Goal: Task Accomplishment & Management: Manage account settings

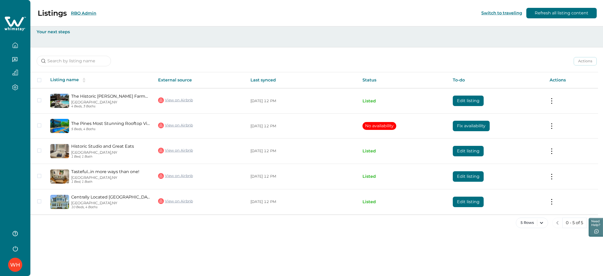
click at [81, 12] on button "RBO Admin" at bounding box center [83, 13] width 25 height 5
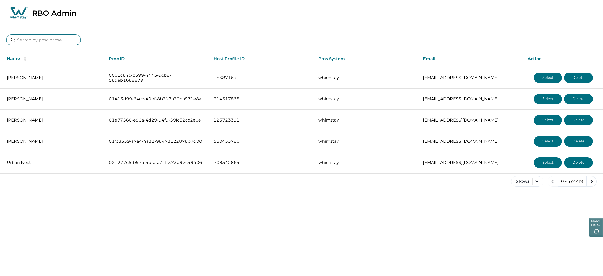
click at [50, 39] on input at bounding box center [43, 40] width 74 height 10
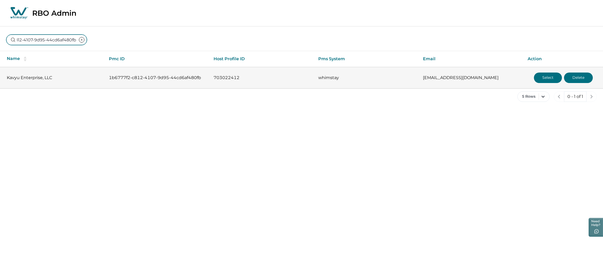
type input "1b6777f2-c812-4107-9d95-44cd6af480fb"
click at [402, 75] on button "Select" at bounding box center [548, 78] width 28 height 10
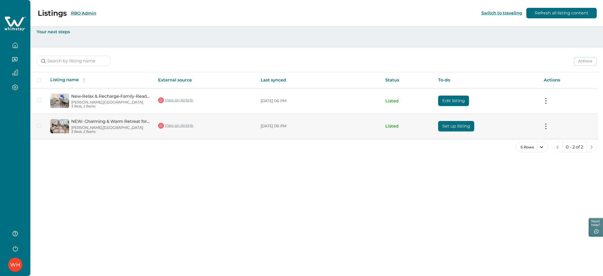
click at [402, 125] on button "Set up listing" at bounding box center [456, 126] width 36 height 10
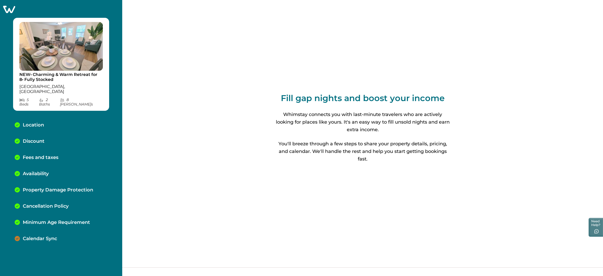
click at [69, 184] on div "Calendar Sync" at bounding box center [60, 239] width 101 height 16
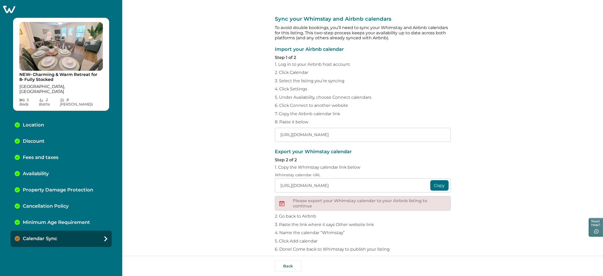
scroll to position [6, 0]
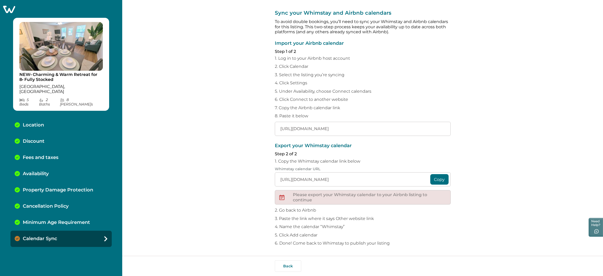
click at [402, 184] on div "Back" at bounding box center [363, 266] width 176 height 12
click at [306, 126] on input "[URL][DOMAIN_NAME]" at bounding box center [363, 129] width 176 height 14
paste input "[URL][DOMAIN_NAME]"
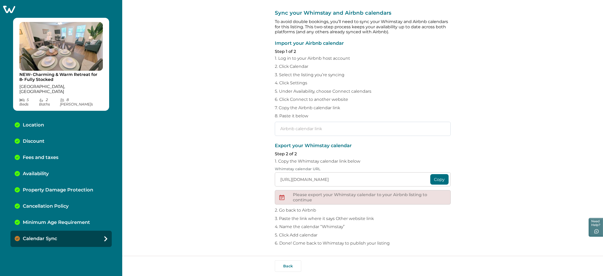
type input "[URL][DOMAIN_NAME]"
click at [10, 10] on icon at bounding box center [9, 9] width 13 height 8
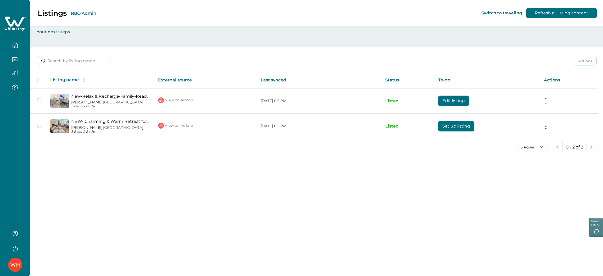
click at [86, 17] on div "Listings RBO Admin" at bounding box center [51, 13] width 90 height 9
click at [87, 8] on div "Listings RBO Admin Switch to traveling Refresh all listing content" at bounding box center [301, 13] width 603 height 26
click at [87, 13] on button "RBO Admin" at bounding box center [83, 13] width 25 height 5
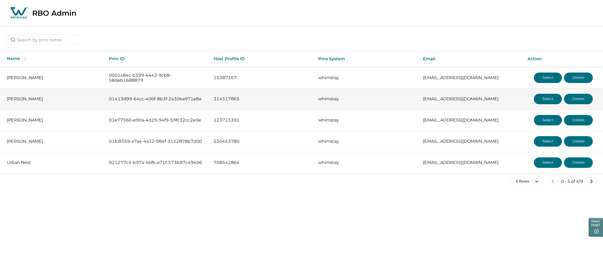
click at [402, 99] on button "Select" at bounding box center [548, 99] width 28 height 10
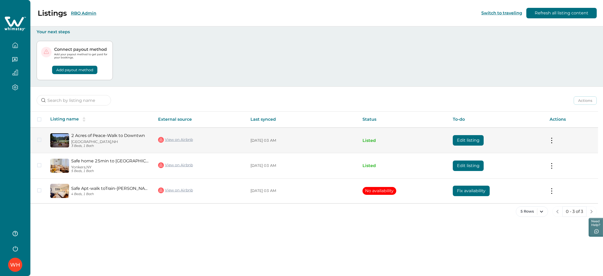
click at [402, 142] on button "Edit listing" at bounding box center [468, 140] width 31 height 10
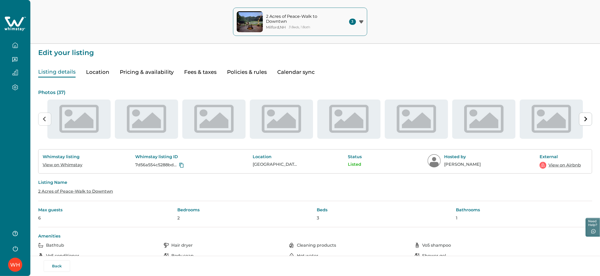
type input "15"
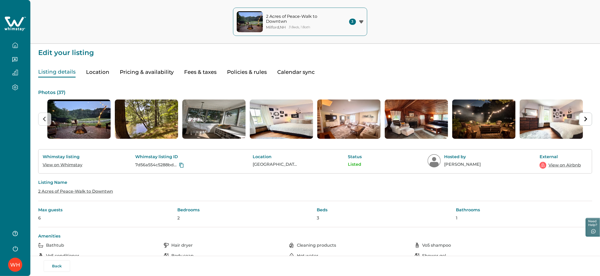
click at [155, 68] on button "Pricing & availability" at bounding box center [147, 72] width 54 height 11
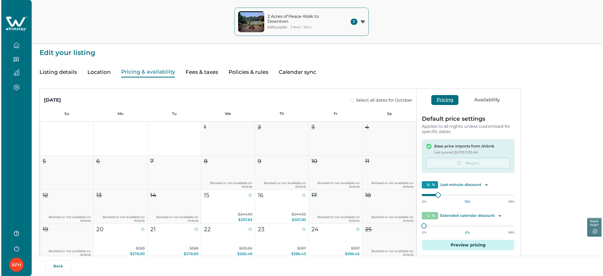
scroll to position [39, 0]
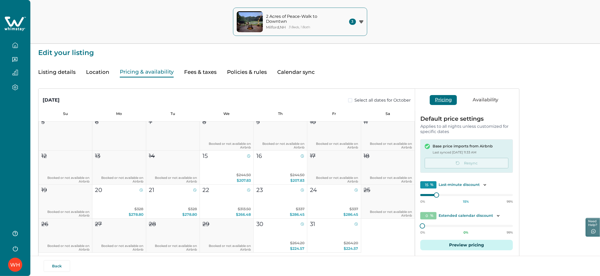
click at [402, 184] on button "Preview pricing" at bounding box center [467, 245] width 93 height 10
